Goal: Task Accomplishment & Management: Use online tool/utility

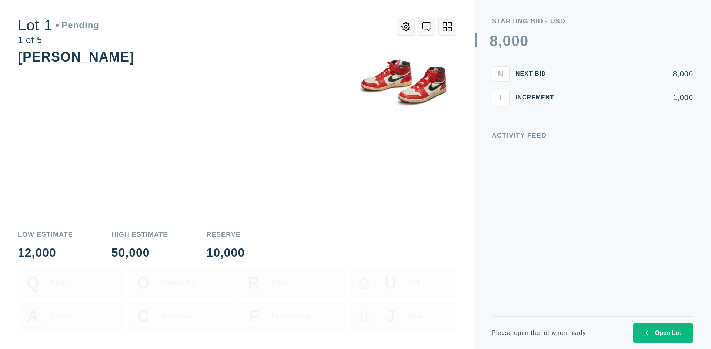
click at [663, 332] on div "Open Lot" at bounding box center [664, 332] width 36 height 7
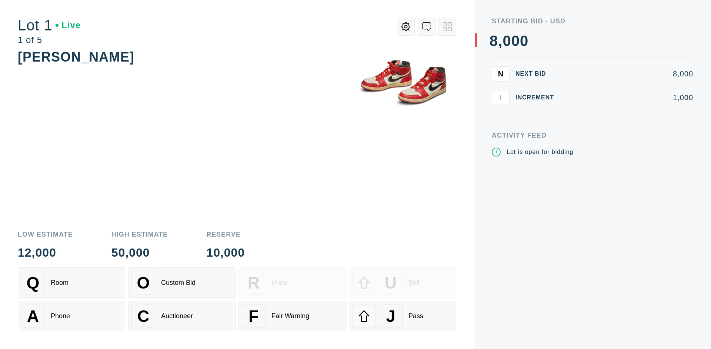
click at [72, 282] on div "Q Room" at bounding box center [71, 282] width 101 height 24
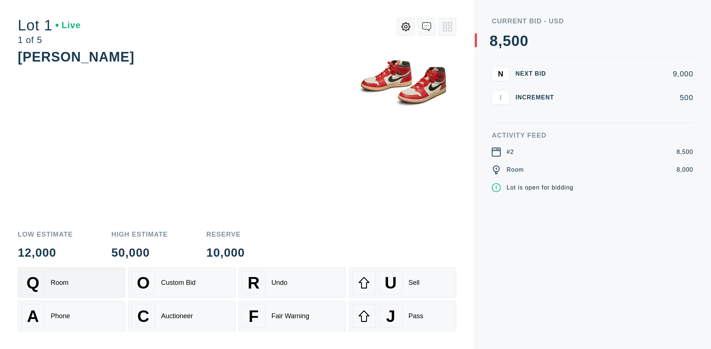
click at [72, 282] on div "Q Room" at bounding box center [71, 282] width 101 height 24
click at [72, 316] on div "A Phone" at bounding box center [71, 316] width 101 height 24
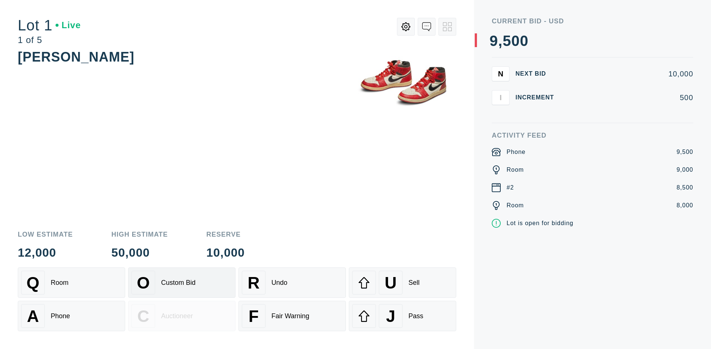
click at [182, 282] on div "Custom Bid" at bounding box center [178, 283] width 34 height 8
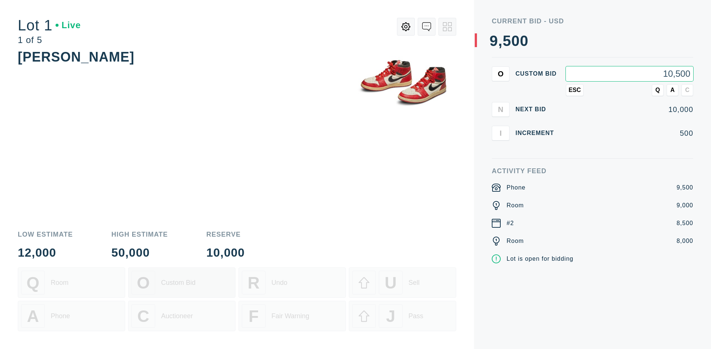
type input "10,500"
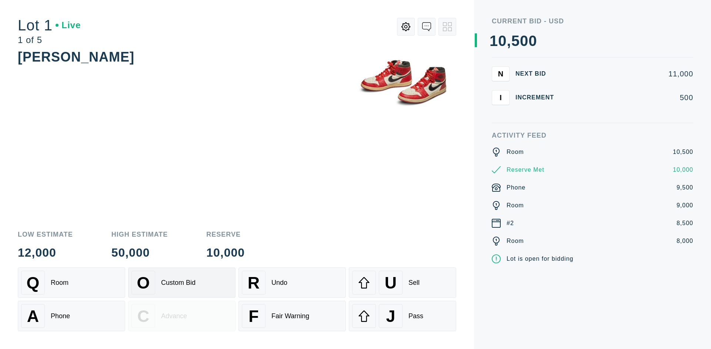
click at [182, 282] on div "Custom Bid" at bounding box center [178, 283] width 34 height 8
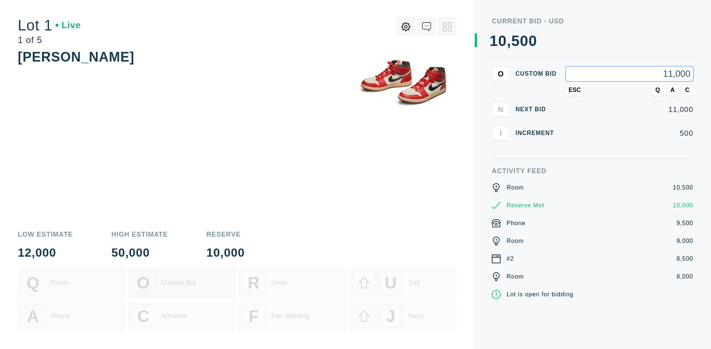
type input "11,000"
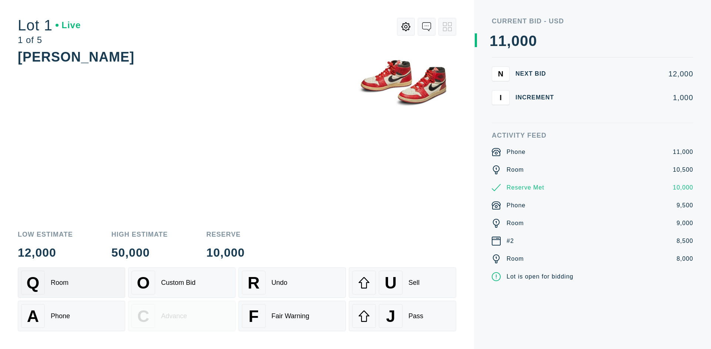
click at [72, 282] on div "Q Room" at bounding box center [71, 282] width 101 height 24
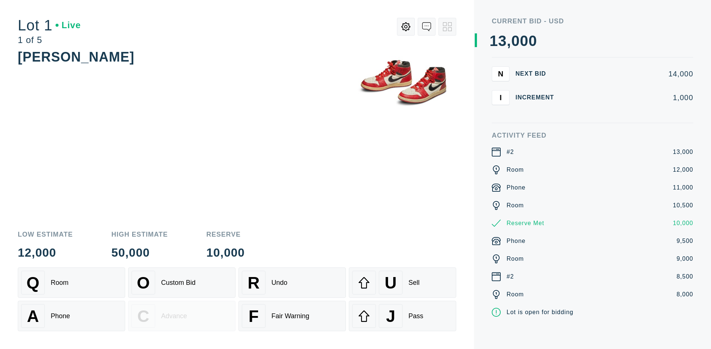
click at [72, 316] on div "A Phone" at bounding box center [71, 316] width 101 height 24
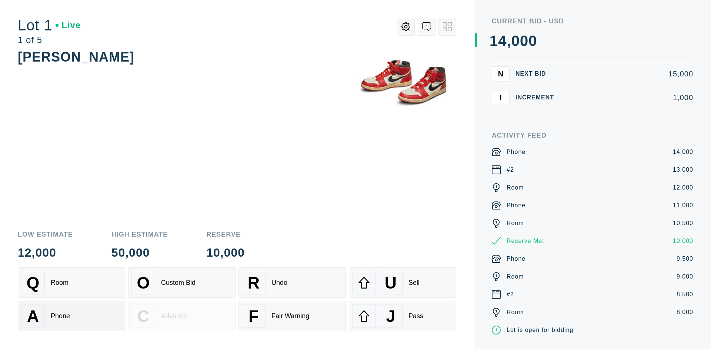
click at [72, 282] on div "Q Room" at bounding box center [71, 282] width 101 height 24
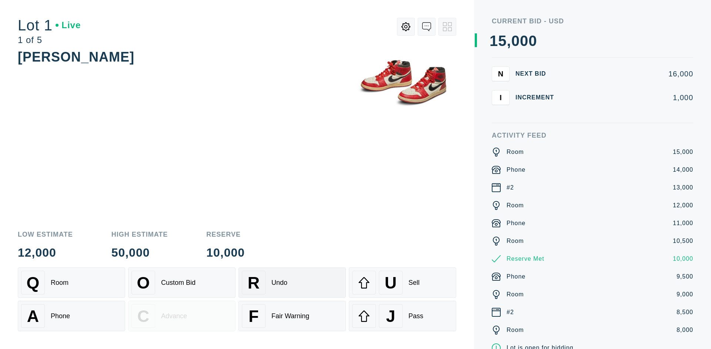
click at [292, 282] on div "R Undo" at bounding box center [292, 282] width 101 height 24
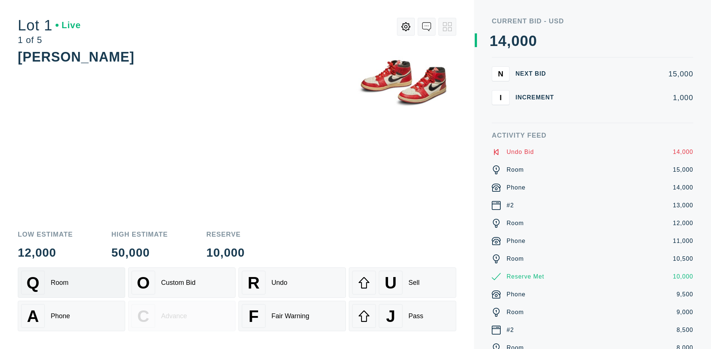
click at [72, 282] on div "Q Room" at bounding box center [71, 282] width 101 height 24
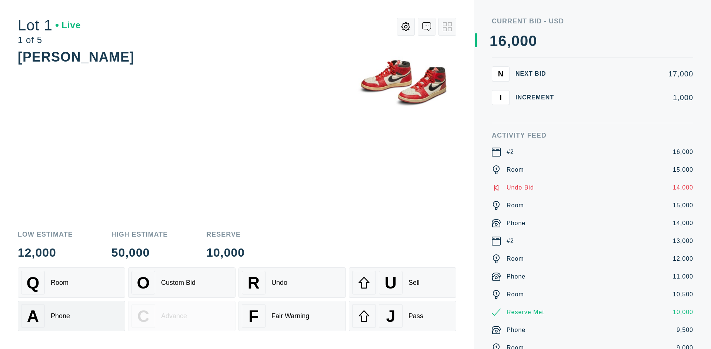
click at [72, 316] on div "A Phone" at bounding box center [71, 316] width 101 height 24
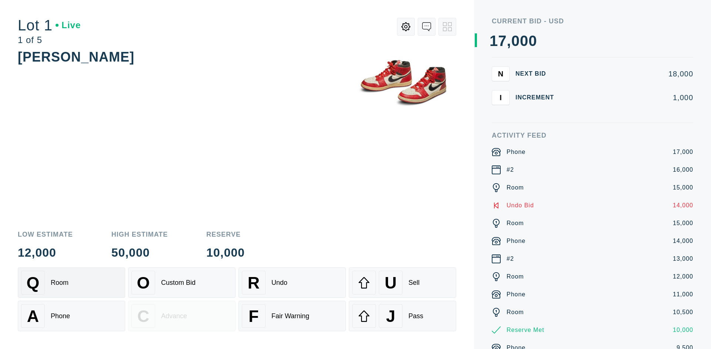
click at [72, 282] on div "Q Room" at bounding box center [71, 282] width 101 height 24
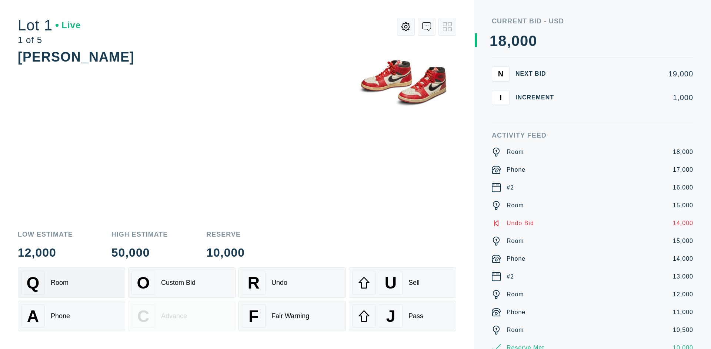
click at [292, 282] on div "R Undo" at bounding box center [292, 282] width 101 height 24
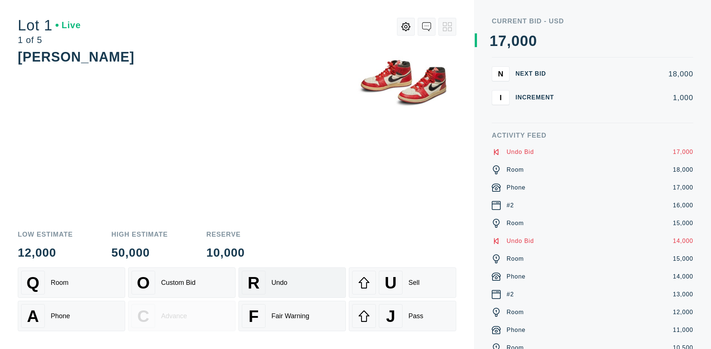
click at [403, 282] on div "U Sell" at bounding box center [402, 282] width 101 height 24
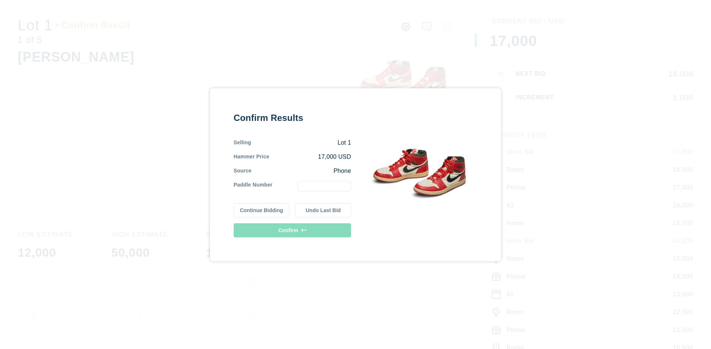
click at [262, 210] on button "Continue Bidding" at bounding box center [262, 210] width 56 height 14
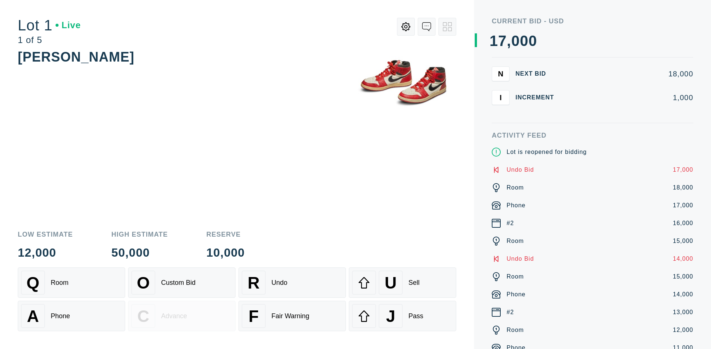
click at [403, 282] on div "U Sell" at bounding box center [402, 282] width 101 height 24
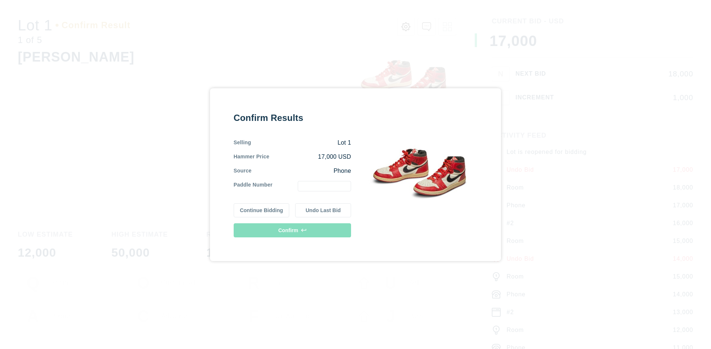
click at [323, 210] on button "Undo Last Bid" at bounding box center [323, 210] width 56 height 14
click at [262, 209] on button "Continue Bidding" at bounding box center [262, 209] width 56 height 14
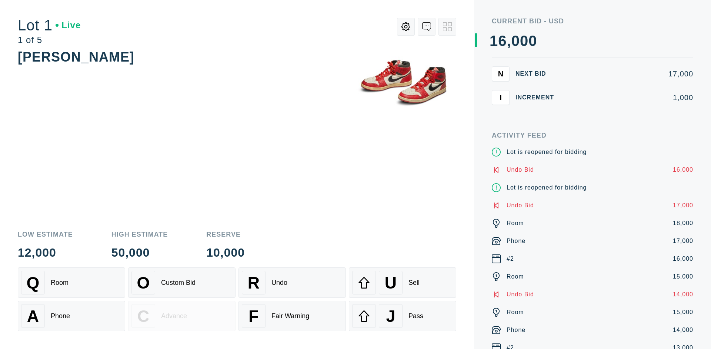
click at [403, 316] on div "J Pass" at bounding box center [402, 316] width 101 height 24
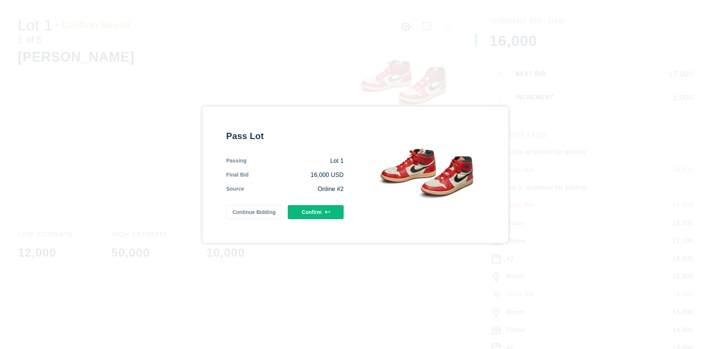
click at [316, 212] on button "Confirm" at bounding box center [316, 212] width 56 height 14
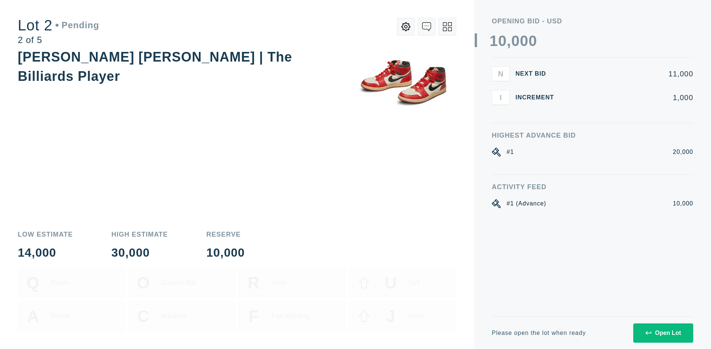
click at [663, 332] on div "Open Lot" at bounding box center [664, 332] width 36 height 7
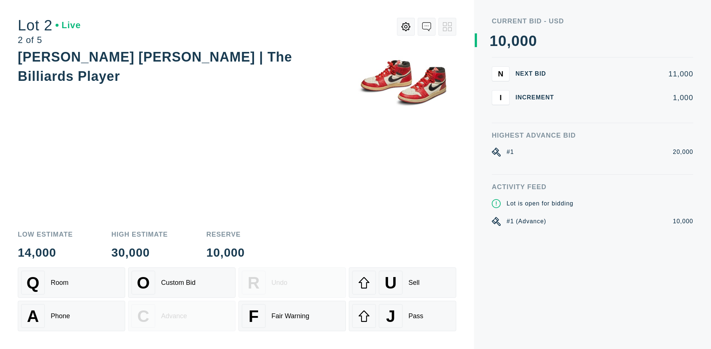
click at [72, 282] on div "Q Room" at bounding box center [71, 282] width 101 height 24
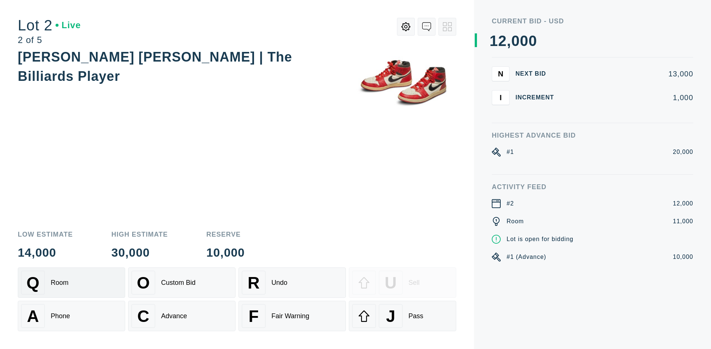
click at [182, 316] on div "Advance" at bounding box center [174, 316] width 26 height 8
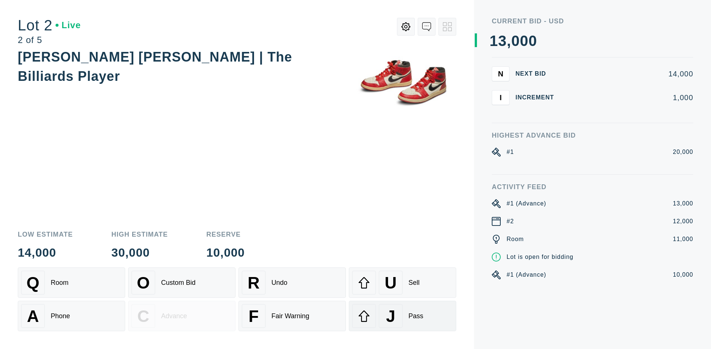
click at [403, 316] on div "J Pass" at bounding box center [402, 316] width 101 height 24
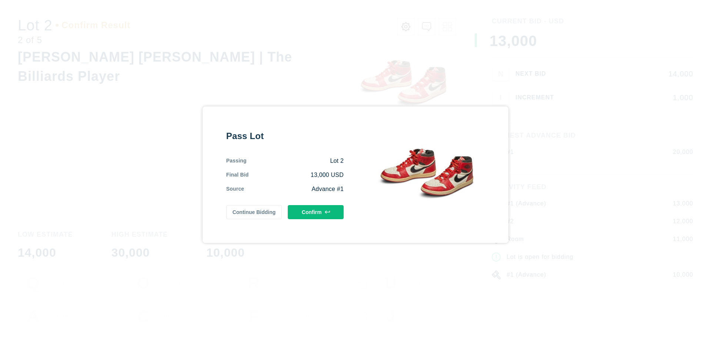
click at [316, 212] on button "Confirm" at bounding box center [316, 212] width 56 height 14
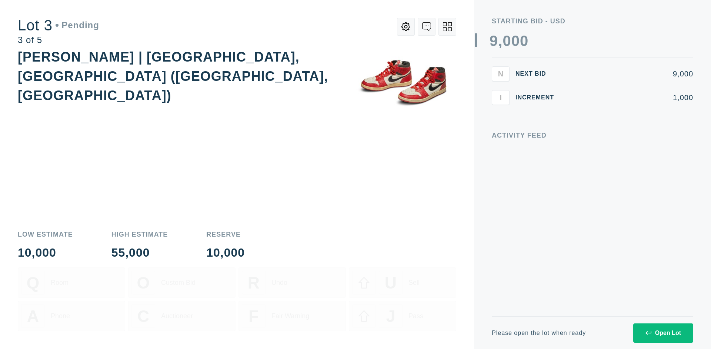
click at [663, 332] on div "Open Lot" at bounding box center [664, 332] width 36 height 7
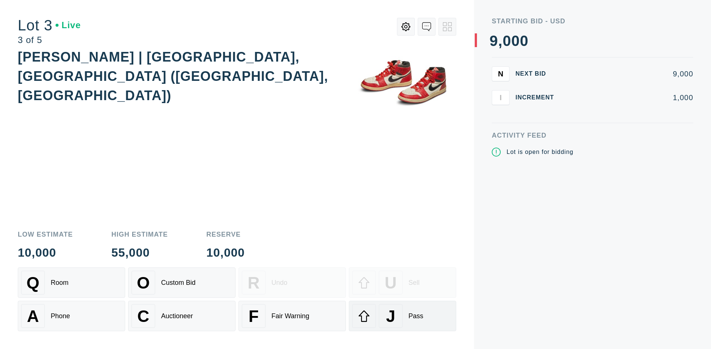
click at [403, 316] on div "J Pass" at bounding box center [402, 316] width 101 height 24
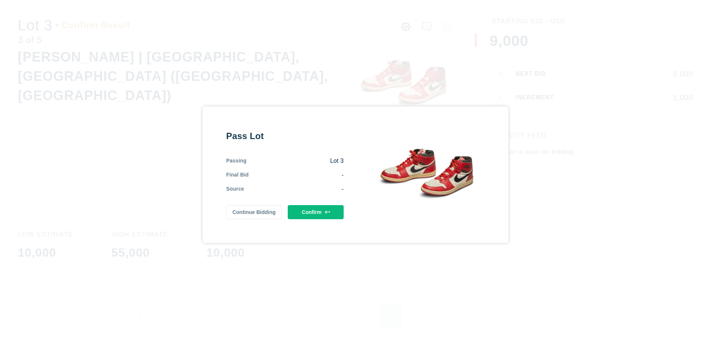
click at [316, 212] on button "Confirm" at bounding box center [316, 212] width 56 height 14
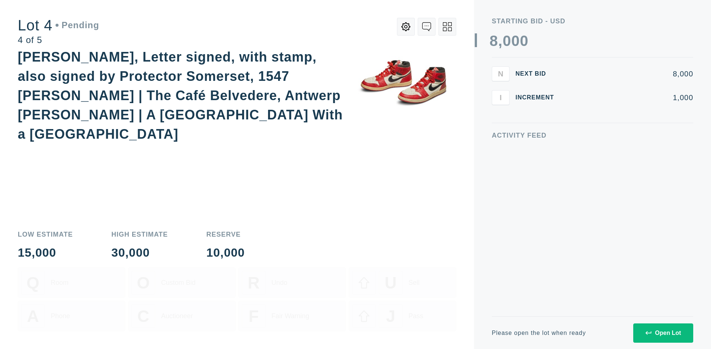
click at [663, 332] on div "Open Lot" at bounding box center [664, 332] width 36 height 7
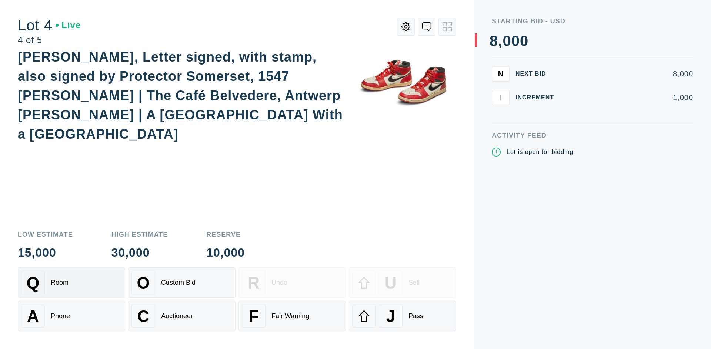
click at [72, 282] on div "Q Room" at bounding box center [71, 282] width 101 height 24
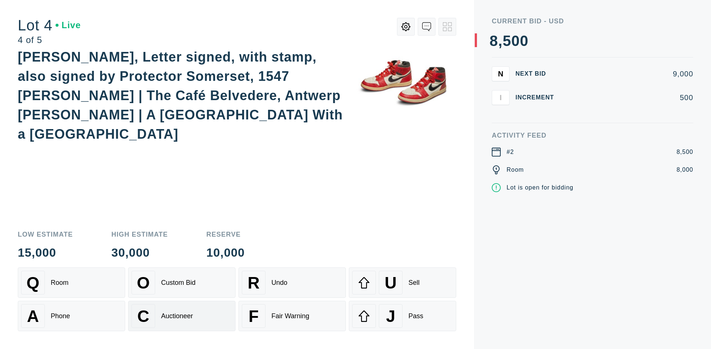
click at [182, 316] on div "Auctioneer" at bounding box center [177, 316] width 32 height 8
click at [403, 316] on div "J Pass" at bounding box center [402, 316] width 101 height 24
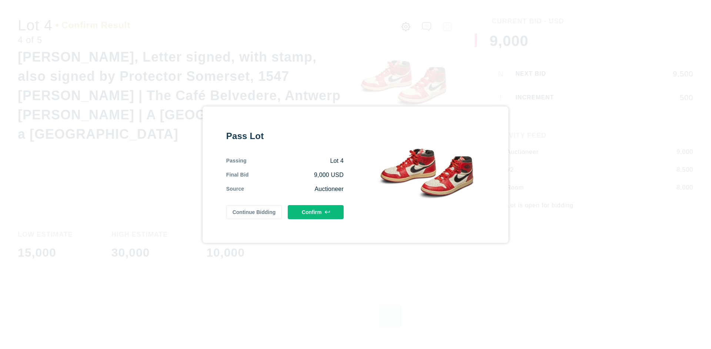
click at [316, 212] on button "Confirm" at bounding box center [316, 212] width 56 height 14
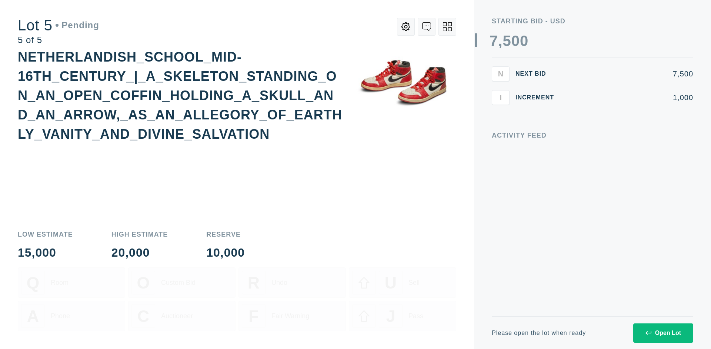
click at [663, 332] on div "Open Lot" at bounding box center [664, 332] width 36 height 7
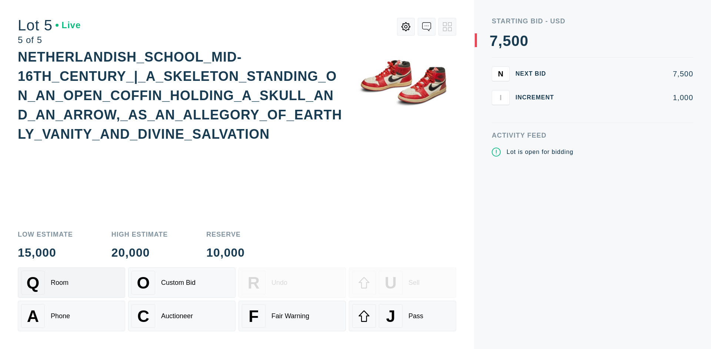
click at [72, 282] on div "Q Room" at bounding box center [71, 282] width 101 height 24
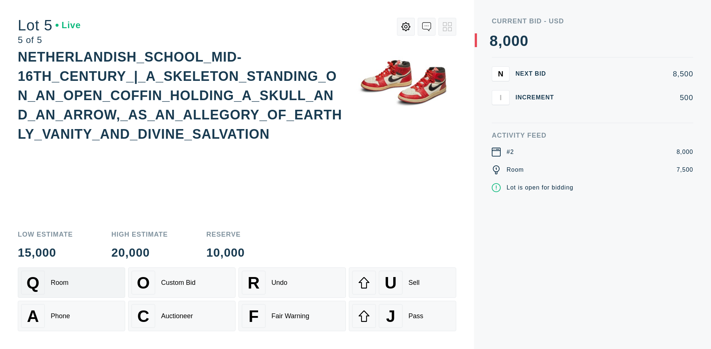
click at [72, 282] on div "Q Room" at bounding box center [71, 282] width 101 height 24
